Goal: Check status

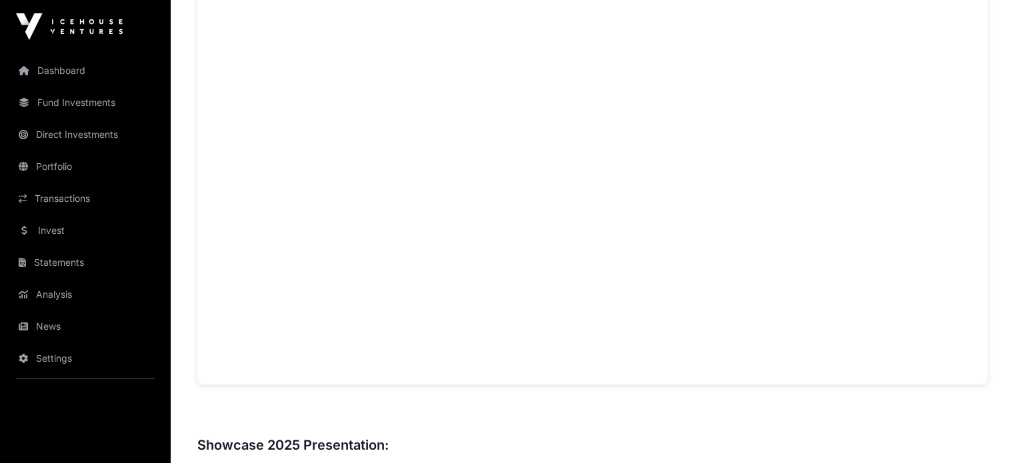
scroll to position [493, 0]
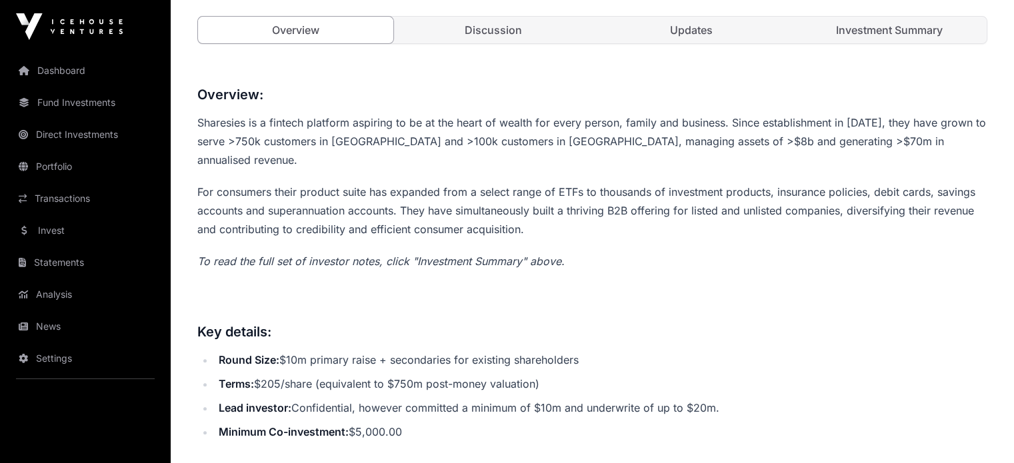
click at [897, 43] on link "Investment Summary" at bounding box center [888, 30] width 195 height 27
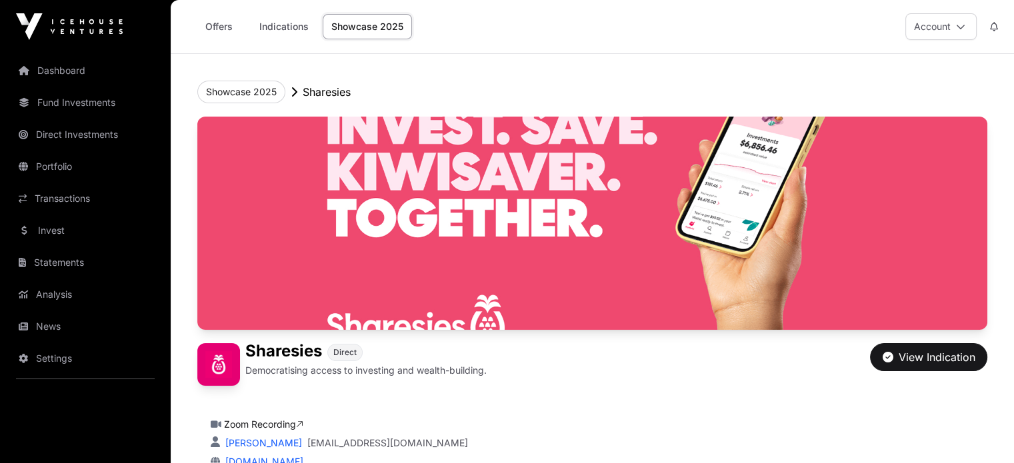
click at [287, 27] on link "Indications" at bounding box center [284, 26] width 67 height 25
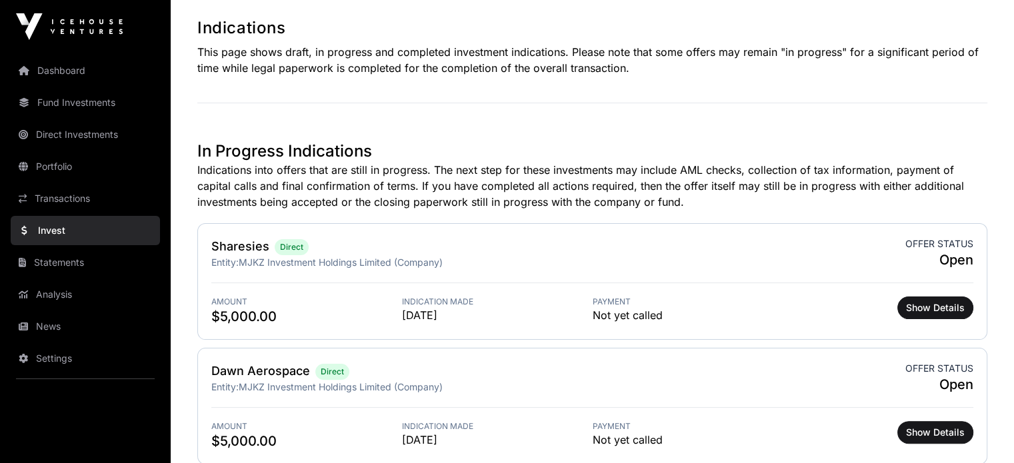
scroll to position [323, 0]
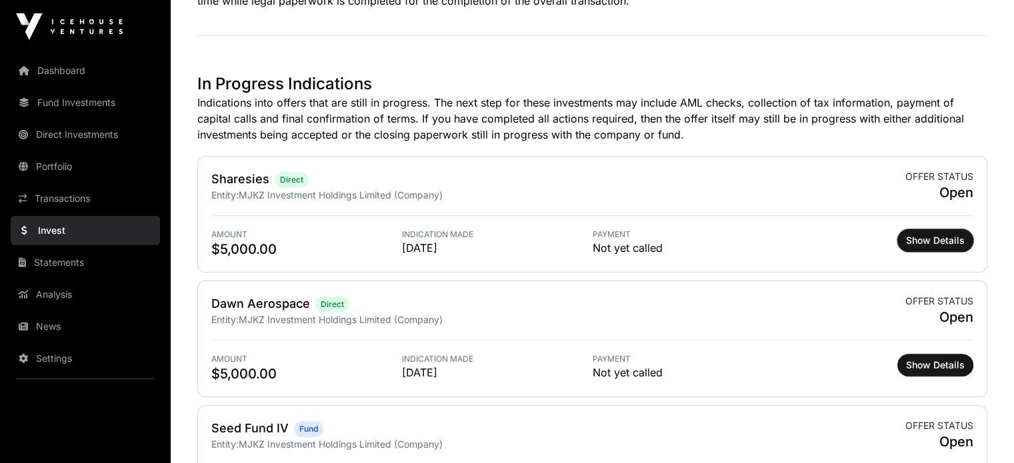
click at [945, 245] on span "Show Details" at bounding box center [935, 240] width 59 height 13
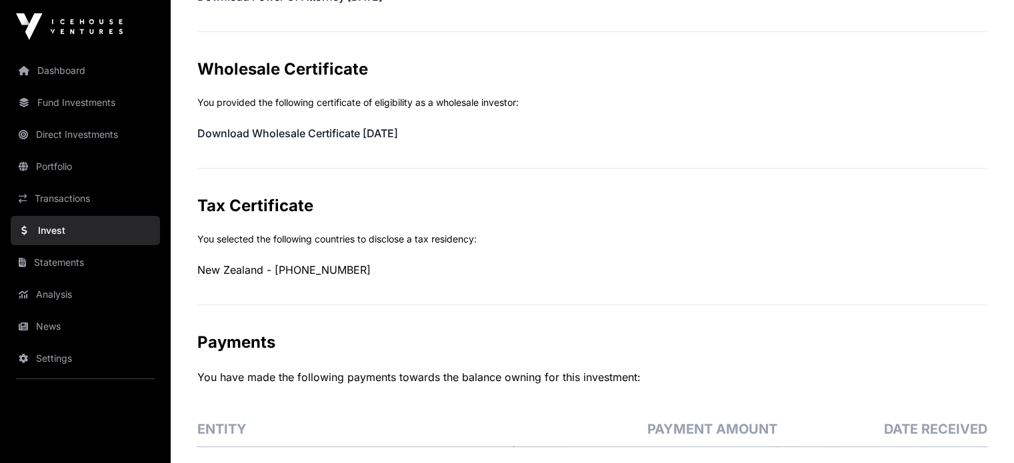
scroll to position [545, 0]
